Goal: Book appointment/travel/reservation

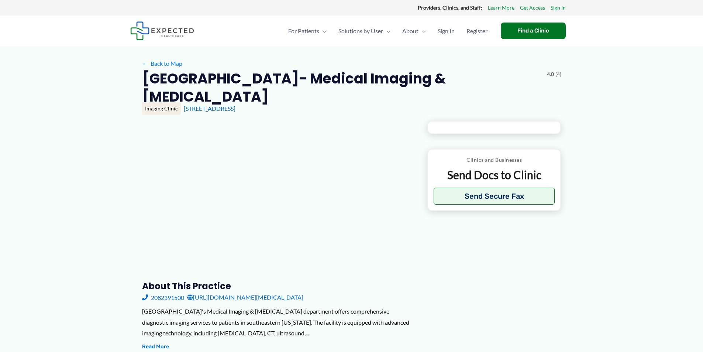
type input "**********"
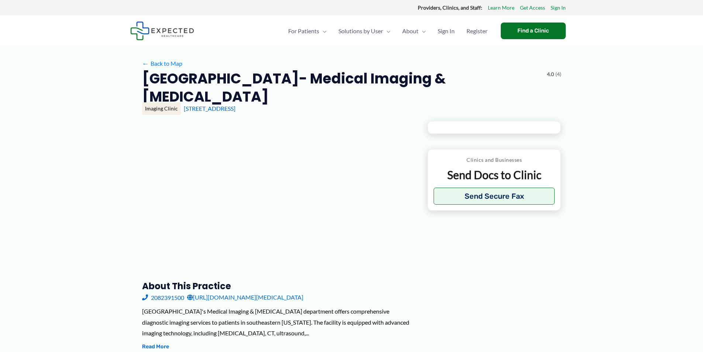
type input "**********"
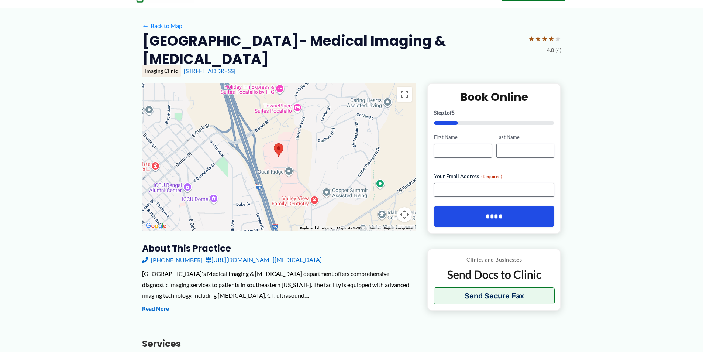
scroll to position [37, 0]
